Goal: Task Accomplishment & Management: Complete application form

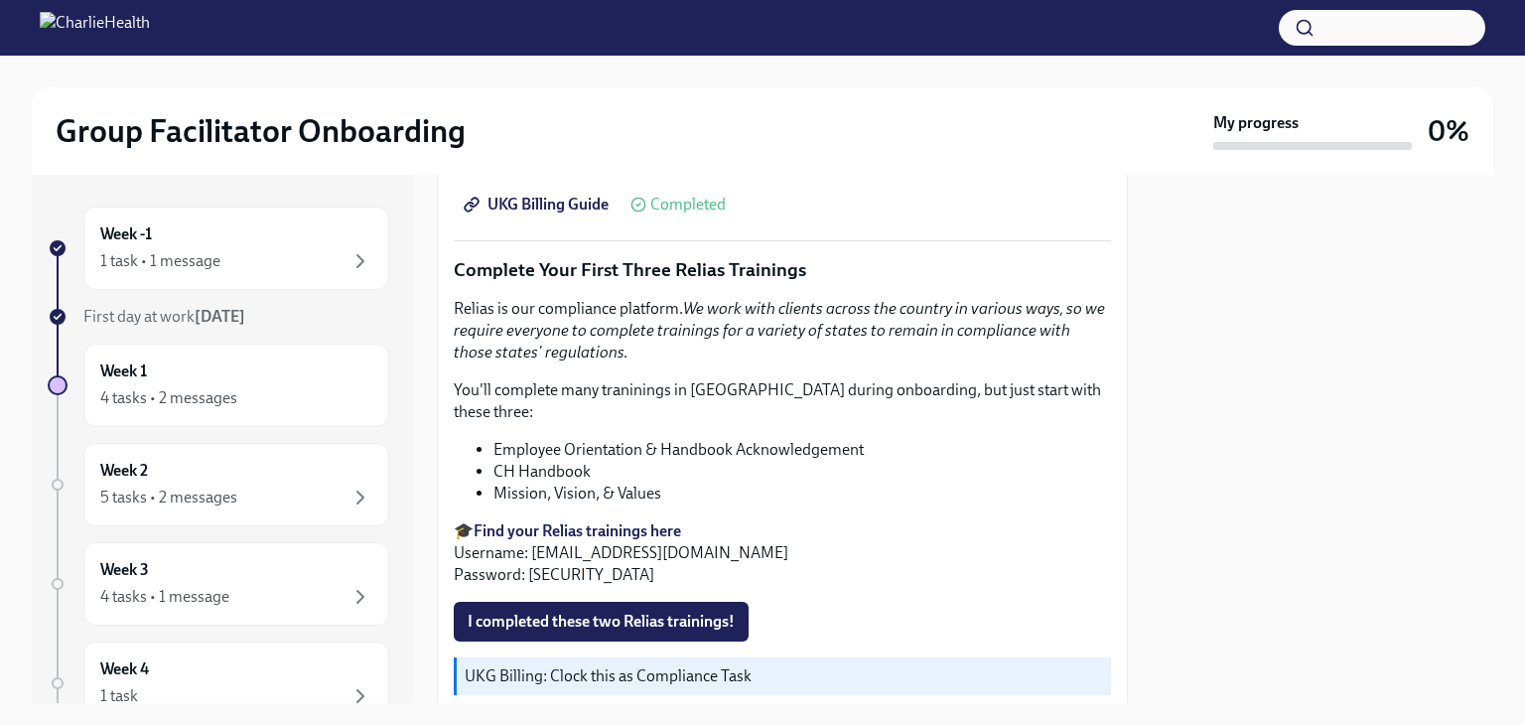
scroll to position [2124, 0]
click at [633, 522] on strong "Find your Relias trainings here" at bounding box center [578, 531] width 208 height 19
drag, startPoint x: 532, startPoint y: 519, endPoint x: 786, endPoint y: 530, distance: 254.4
click at [786, 530] on p "🎓 Find your Relias trainings here Username: [EMAIL_ADDRESS][DOMAIN_NAME] Passwo…" at bounding box center [782, 554] width 657 height 66
copy p "[EMAIL_ADDRESS][DOMAIN_NAME]"
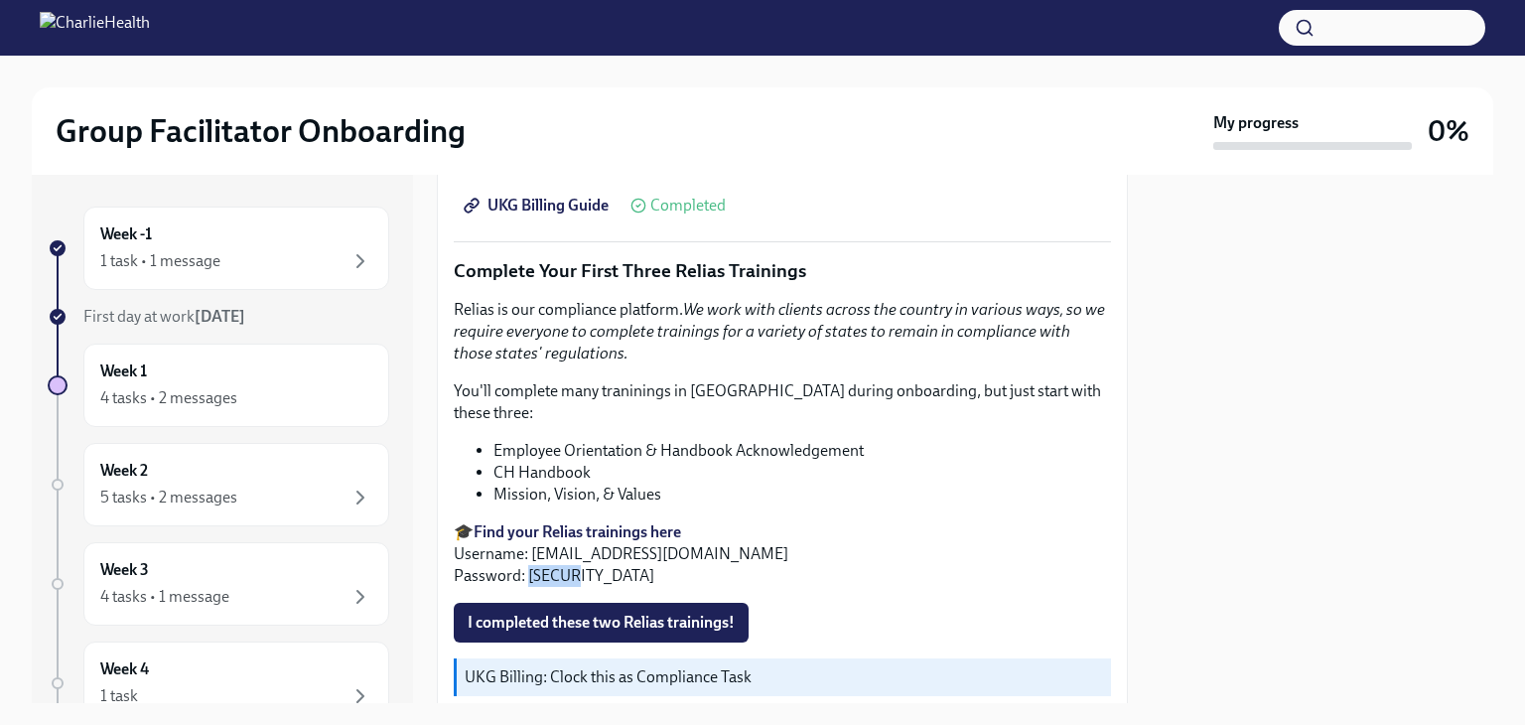
drag, startPoint x: 524, startPoint y: 544, endPoint x: 598, endPoint y: 541, distance: 73.5
click at [598, 541] on p "🎓 Find your Relias trainings here Username: [EMAIL_ADDRESS][DOMAIN_NAME] Passwo…" at bounding box center [782, 554] width 657 height 66
copy p "ch1234"
click at [841, 484] on li "Mission, Vision, & Values" at bounding box center [802, 495] width 618 height 22
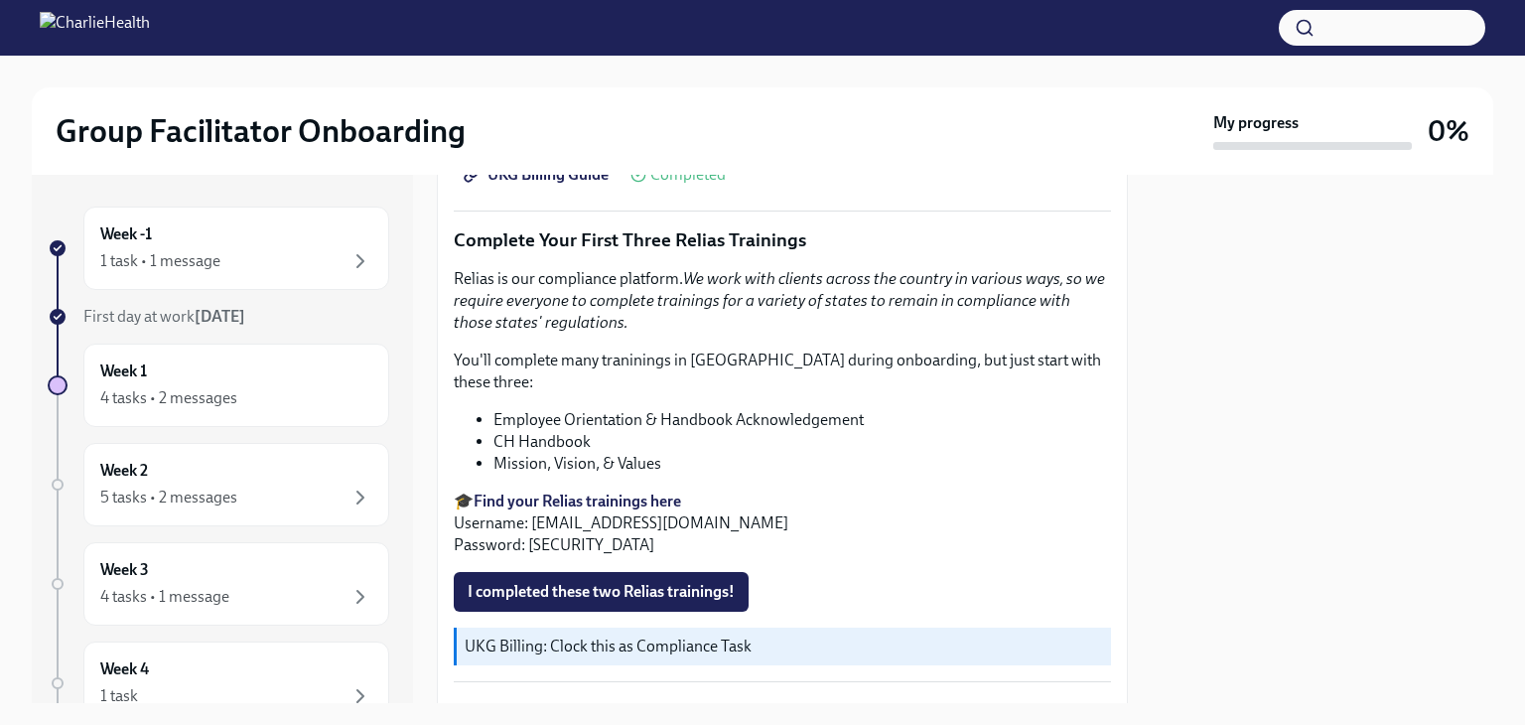
scroll to position [2160, 0]
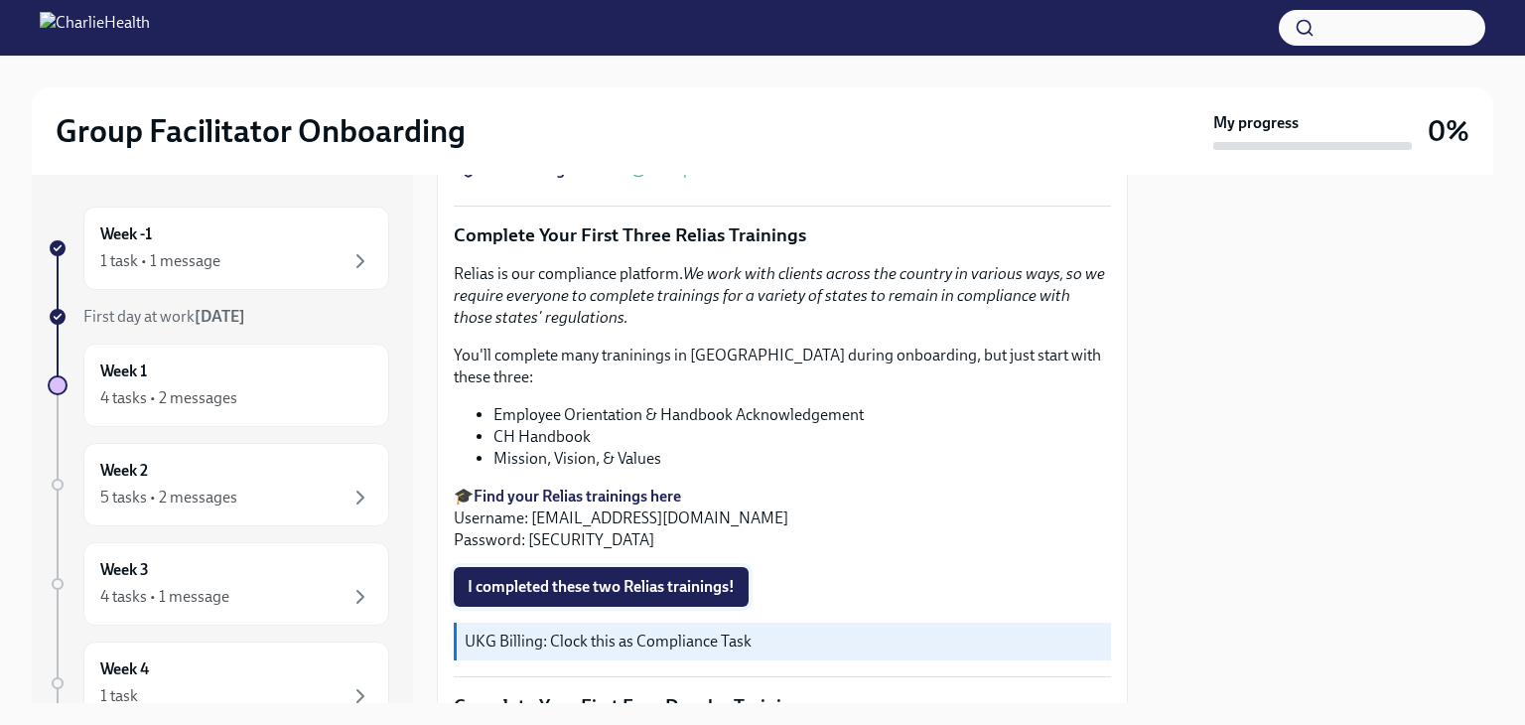
click at [647, 577] on span "I completed these two Relias trainings!" at bounding box center [601, 587] width 267 height 20
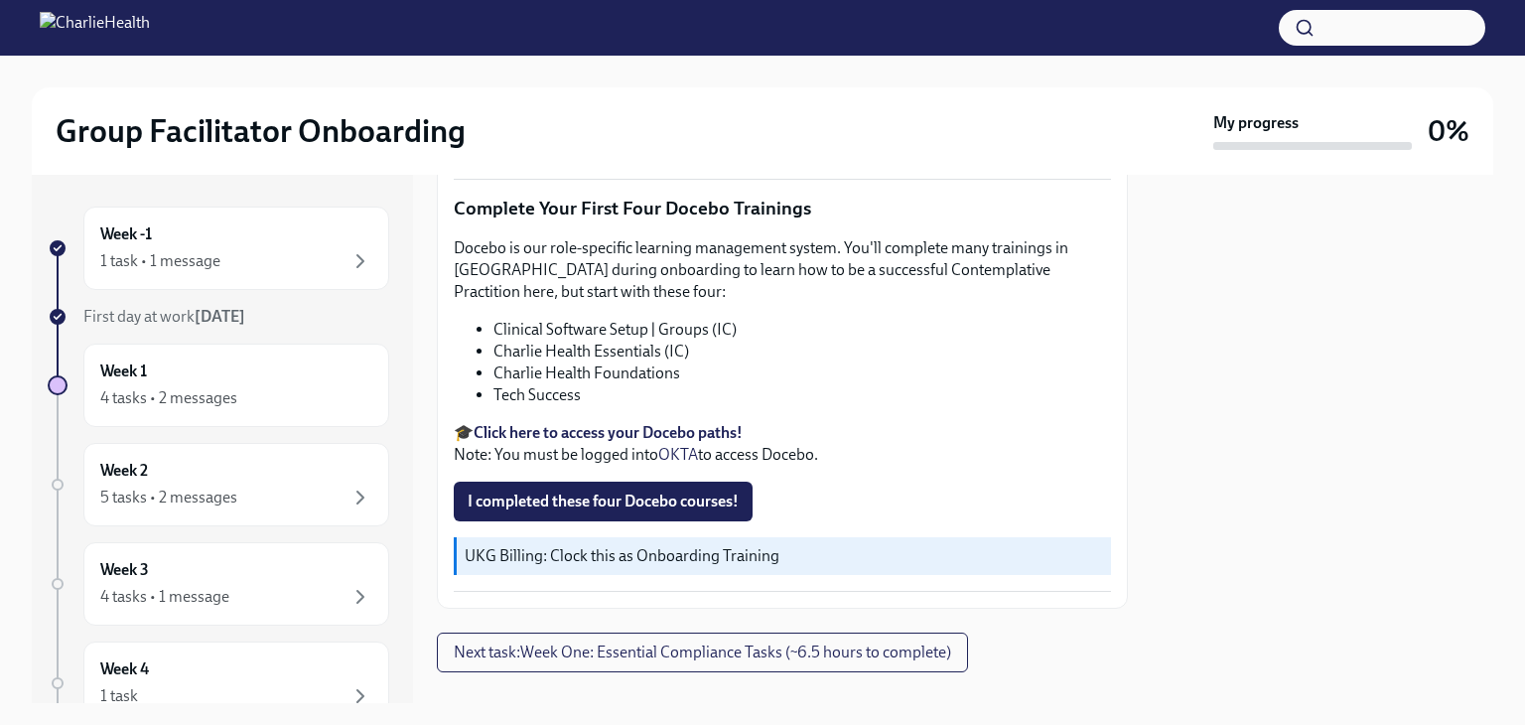
scroll to position [2657, 0]
click at [647, 491] on span "I completed these four Docebo courses!" at bounding box center [603, 501] width 271 height 20
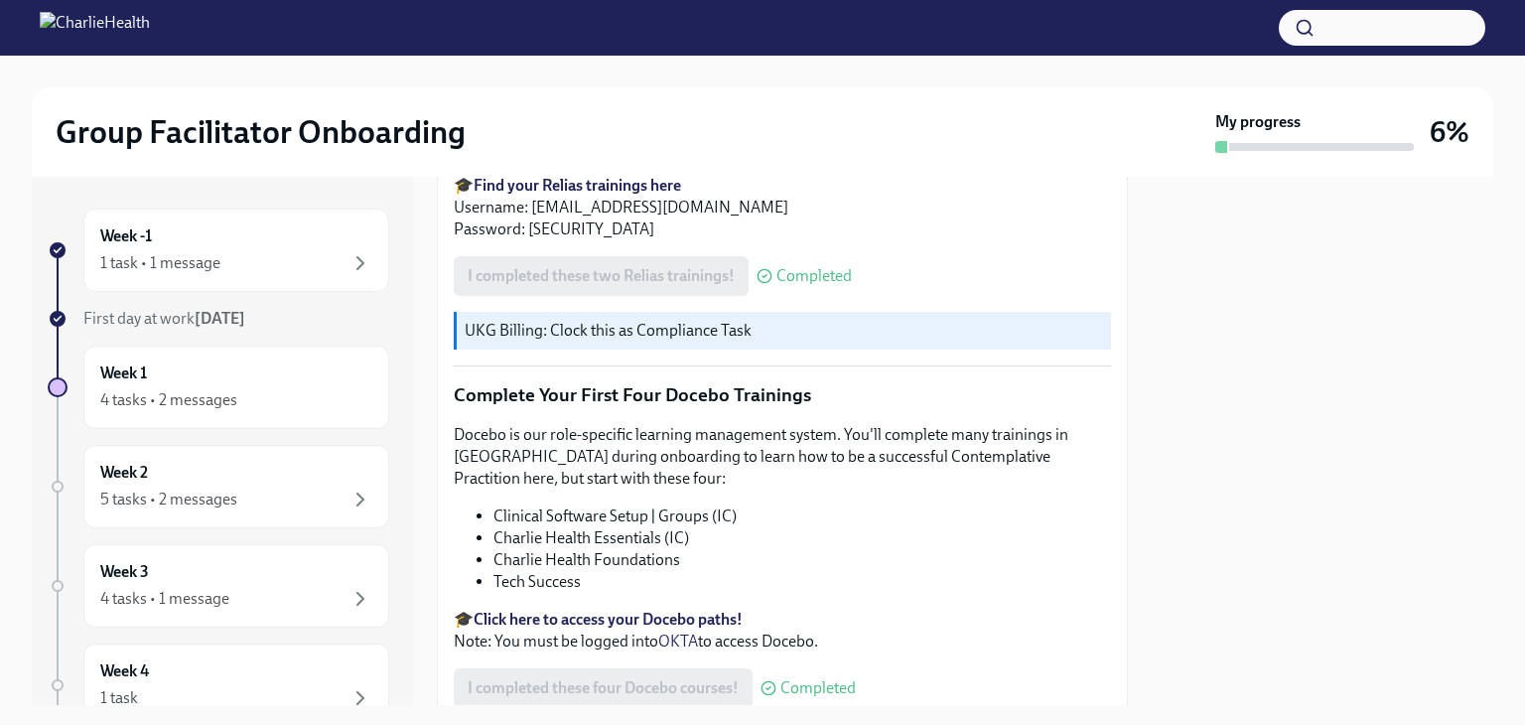
scroll to position [2529, 0]
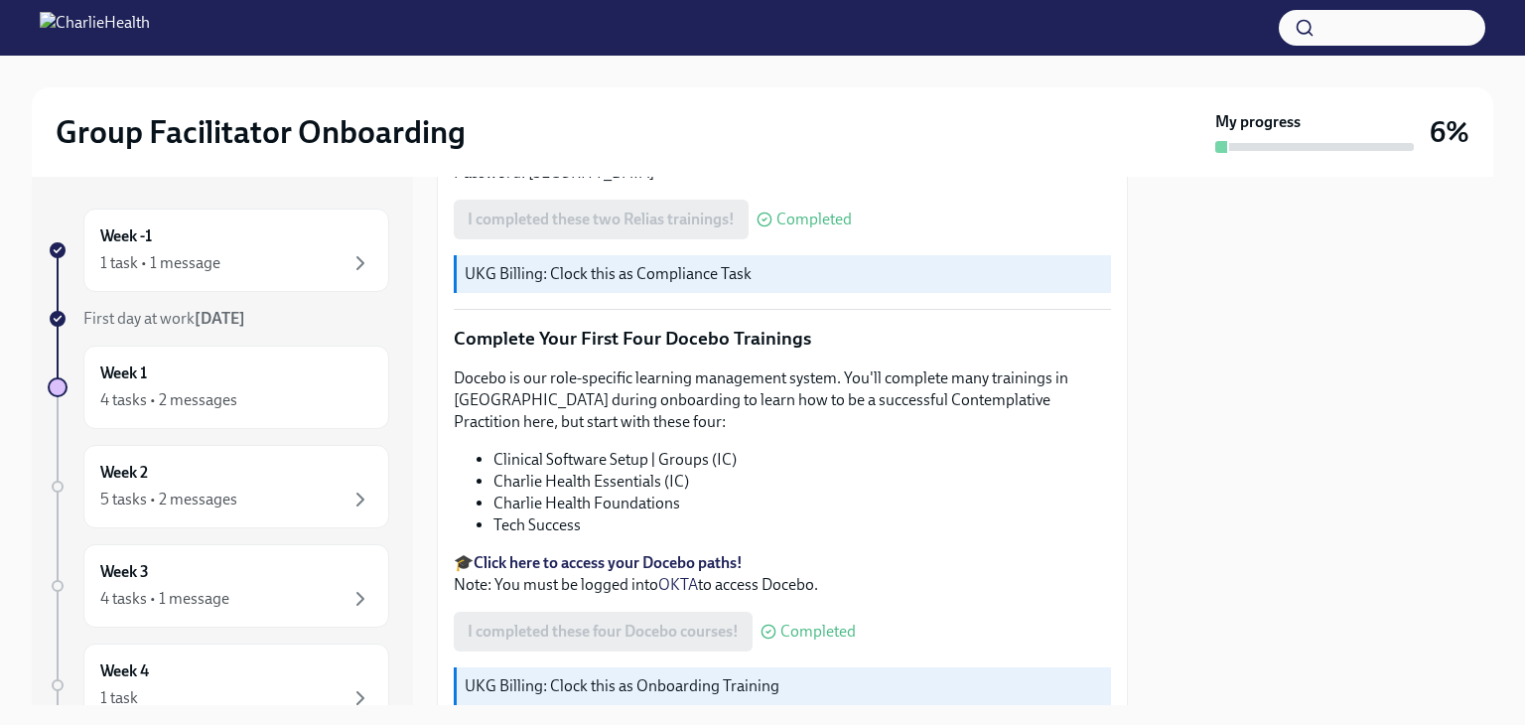
click at [663, 553] on strong "Click here to access your Docebo paths!" at bounding box center [608, 562] width 269 height 19
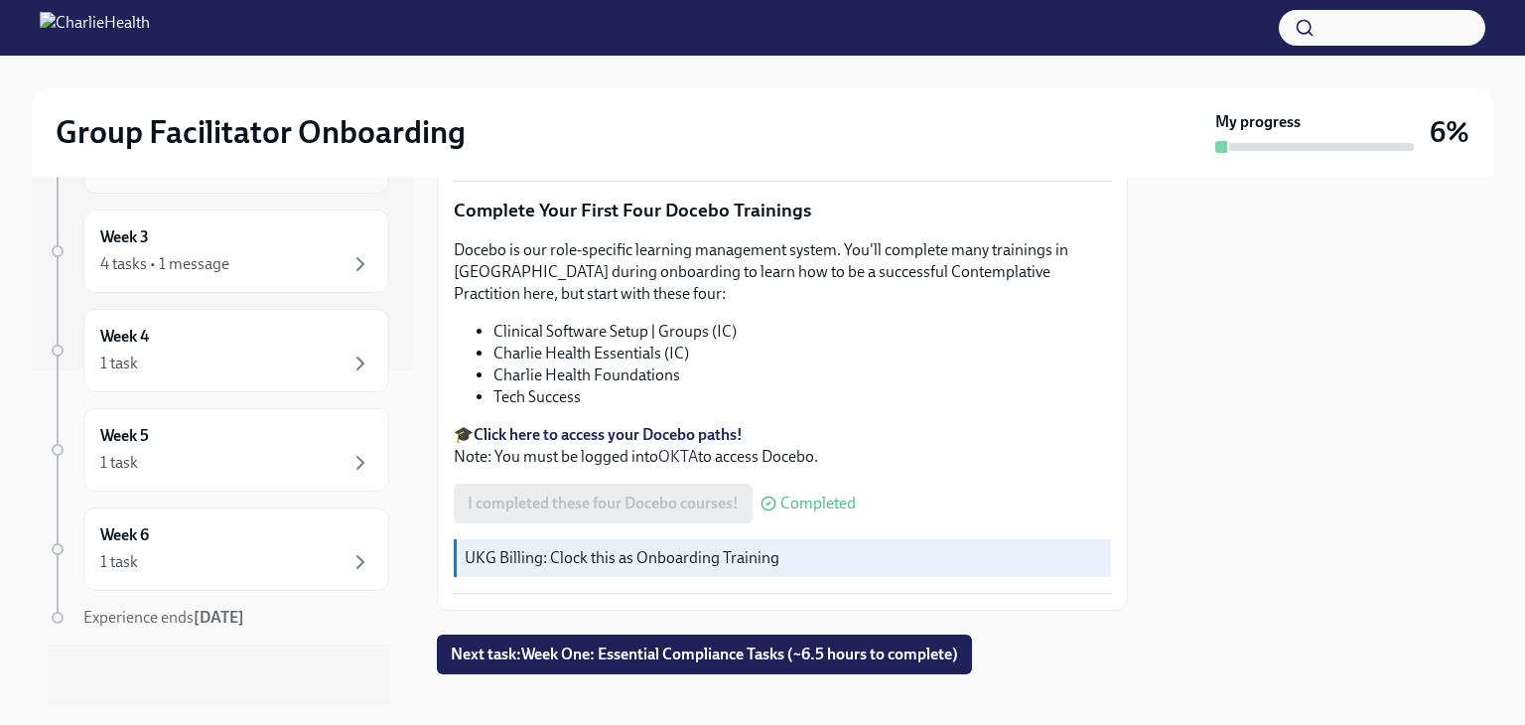
scroll to position [0, 0]
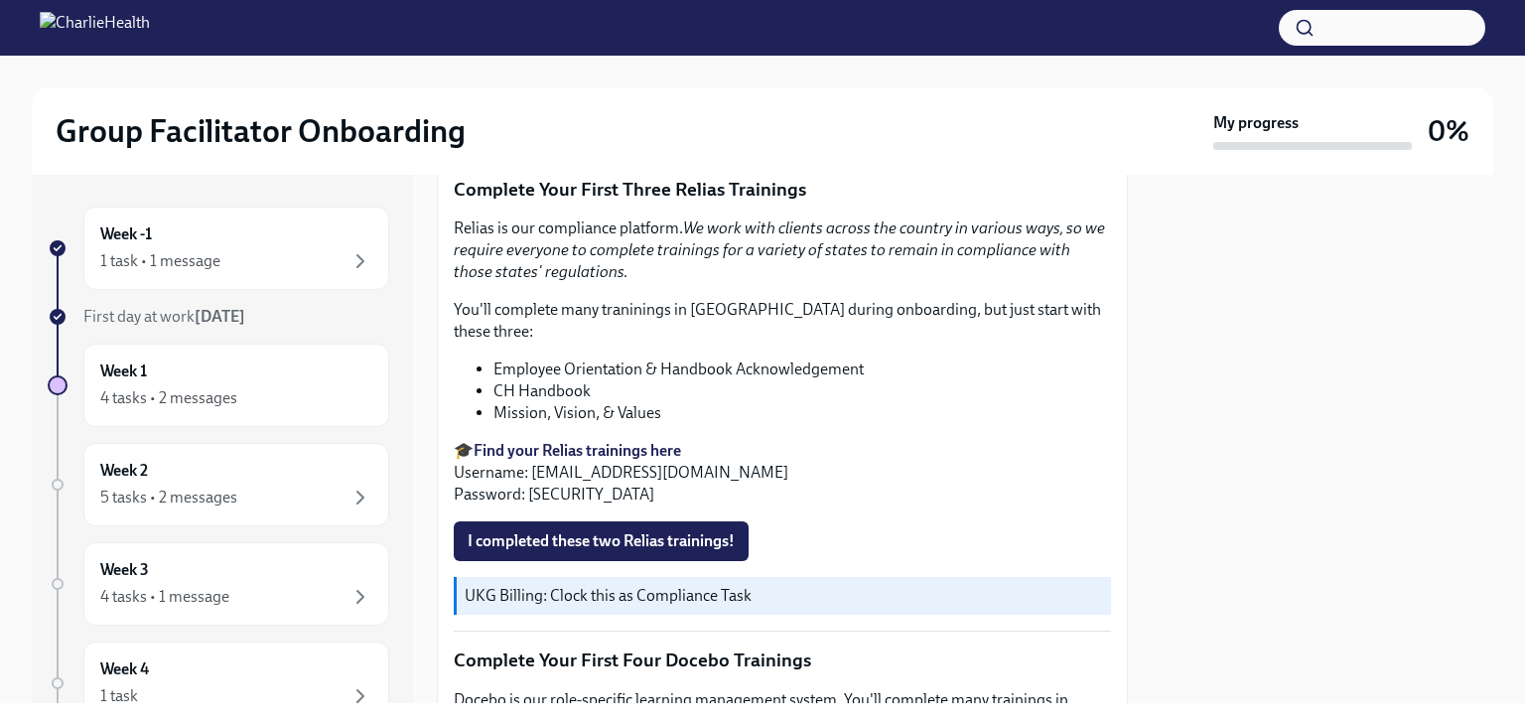
scroll to position [2204, 0]
